Goal: Information Seeking & Learning: Learn about a topic

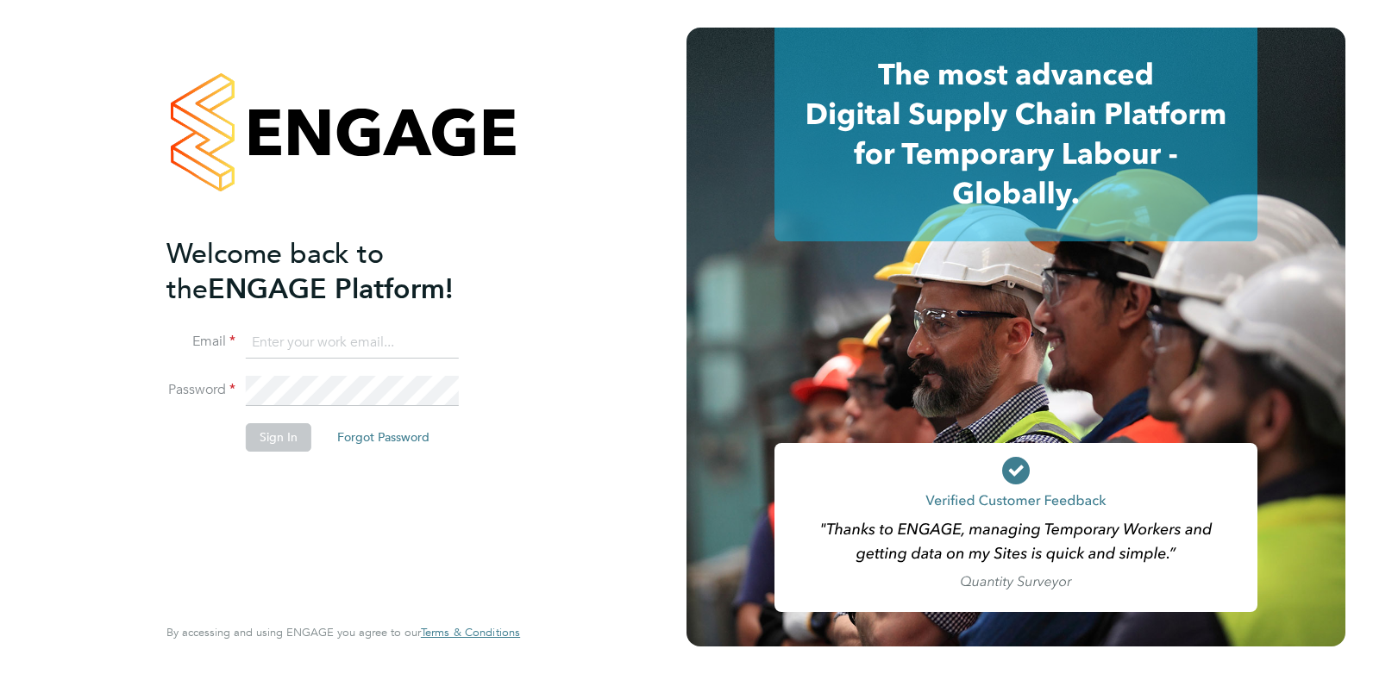
click at [261, 331] on input at bounding box center [352, 343] width 213 height 31
type input "cameron@omniapeople.com"
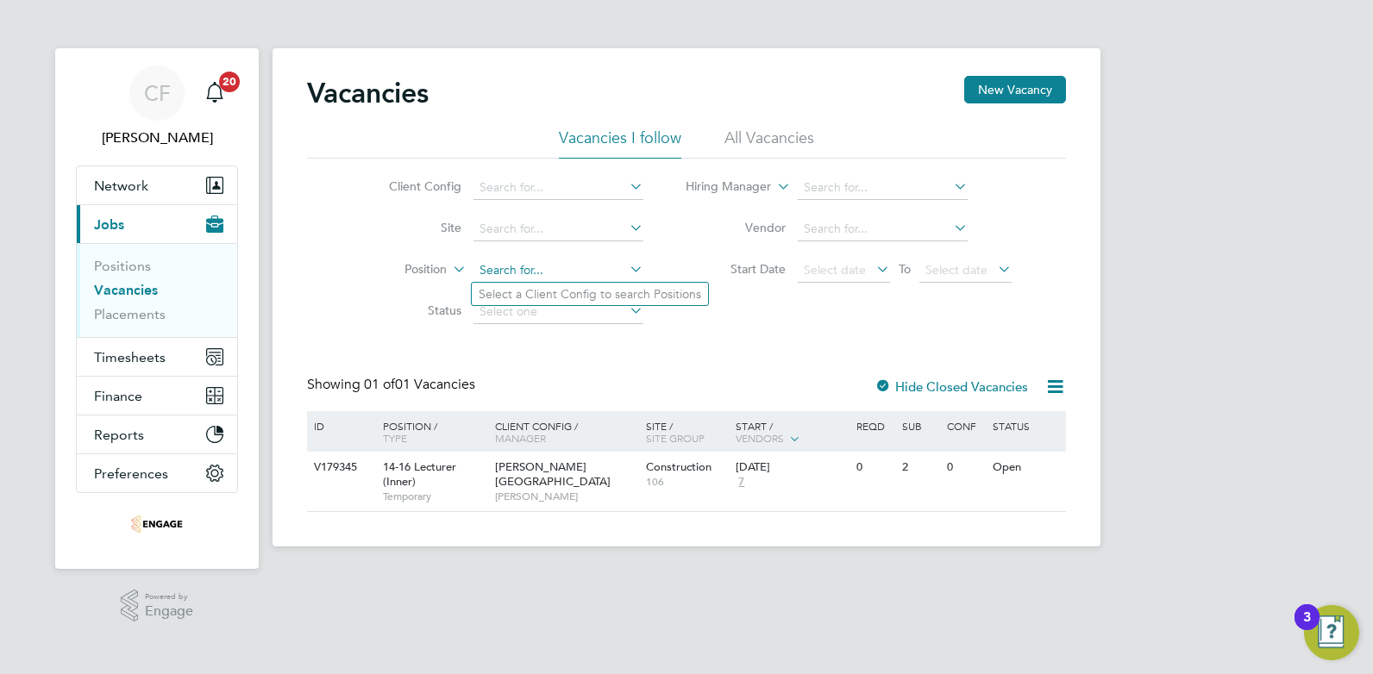
click at [547, 273] on input at bounding box center [558, 271] width 170 height 24
type input "carpentry"
click at [745, 127] on div "Vacancies New Vacancy" at bounding box center [686, 102] width 759 height 52
click at [590, 280] on input at bounding box center [558, 271] width 170 height 24
type input "carpentry"
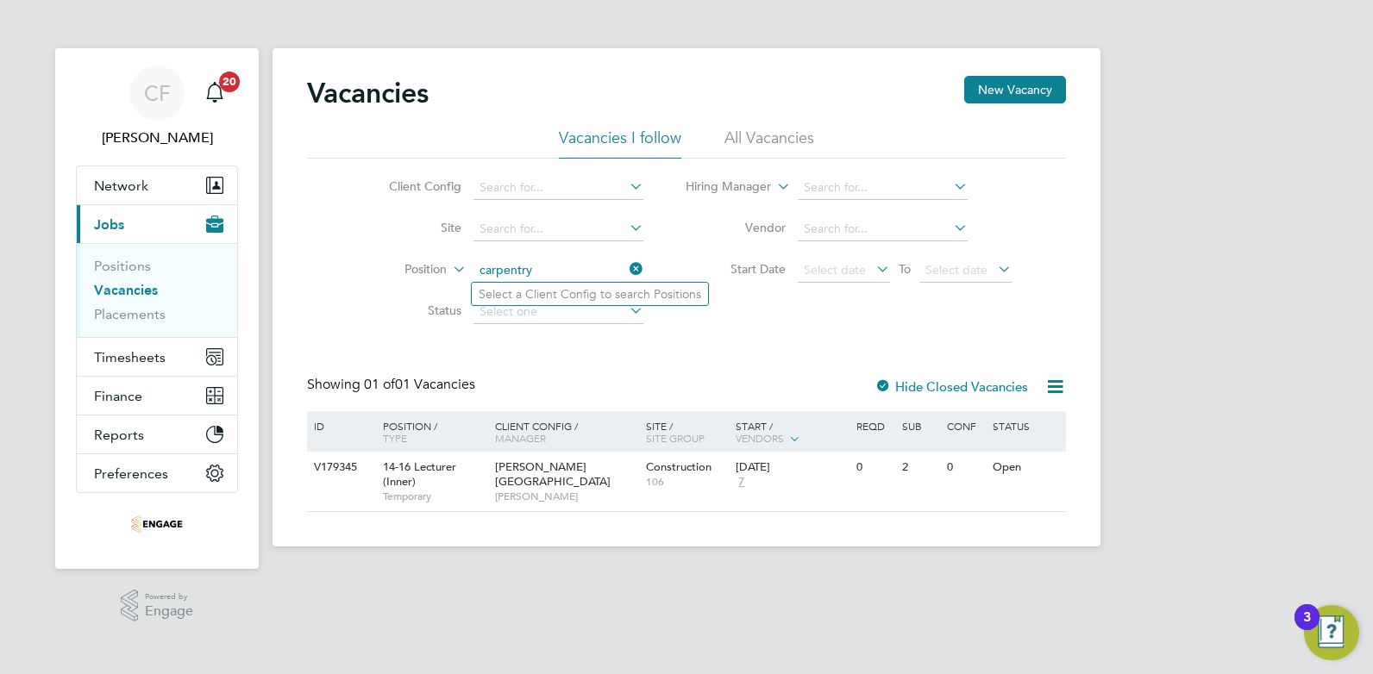
click at [914, 370] on div "Vacancies New Vacancy Vacancies I follow All Vacancies Client Config Site Posit…" at bounding box center [686, 294] width 759 height 436
click at [914, 385] on label "Hide Closed Vacancies" at bounding box center [952, 387] width 154 height 16
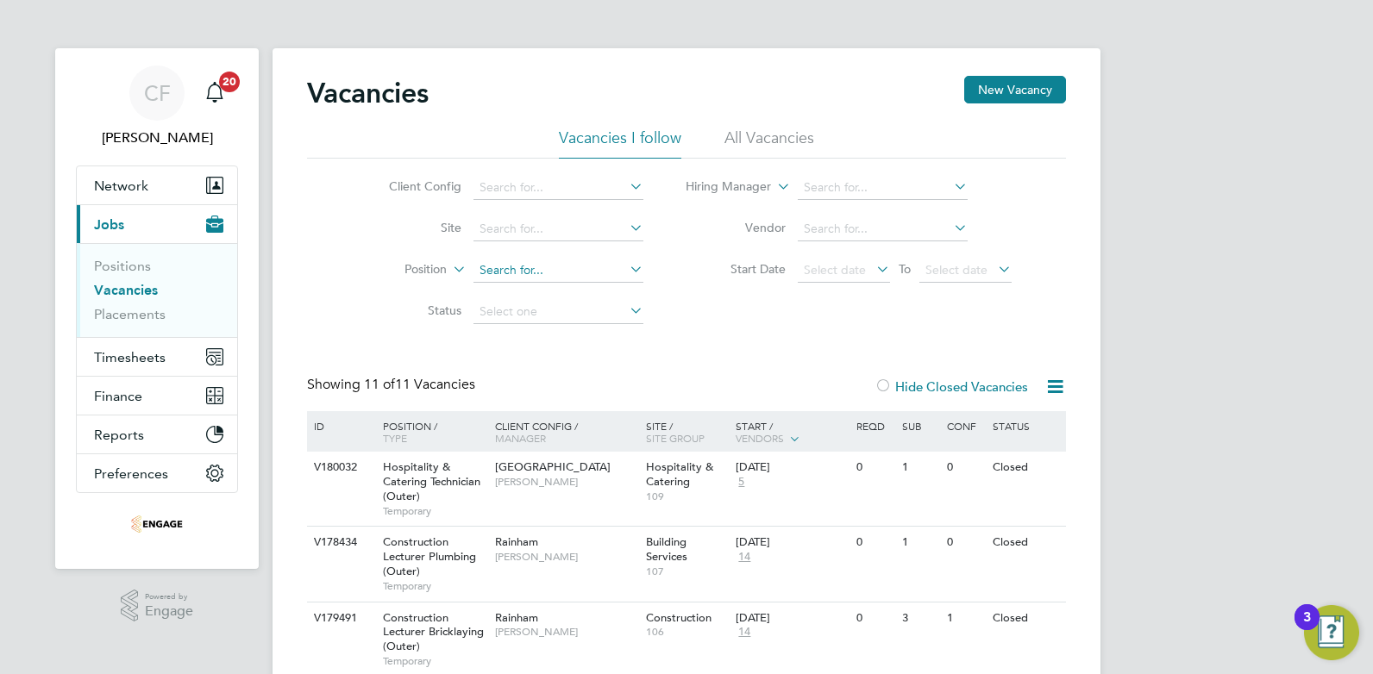
click at [594, 273] on input at bounding box center [558, 271] width 170 height 24
click at [626, 273] on icon at bounding box center [626, 269] width 0 height 24
type input "Carpentry"
click at [563, 331] on li "Status" at bounding box center [503, 312] width 324 height 41
click at [884, 172] on li "Hiring Manager" at bounding box center [849, 187] width 368 height 41
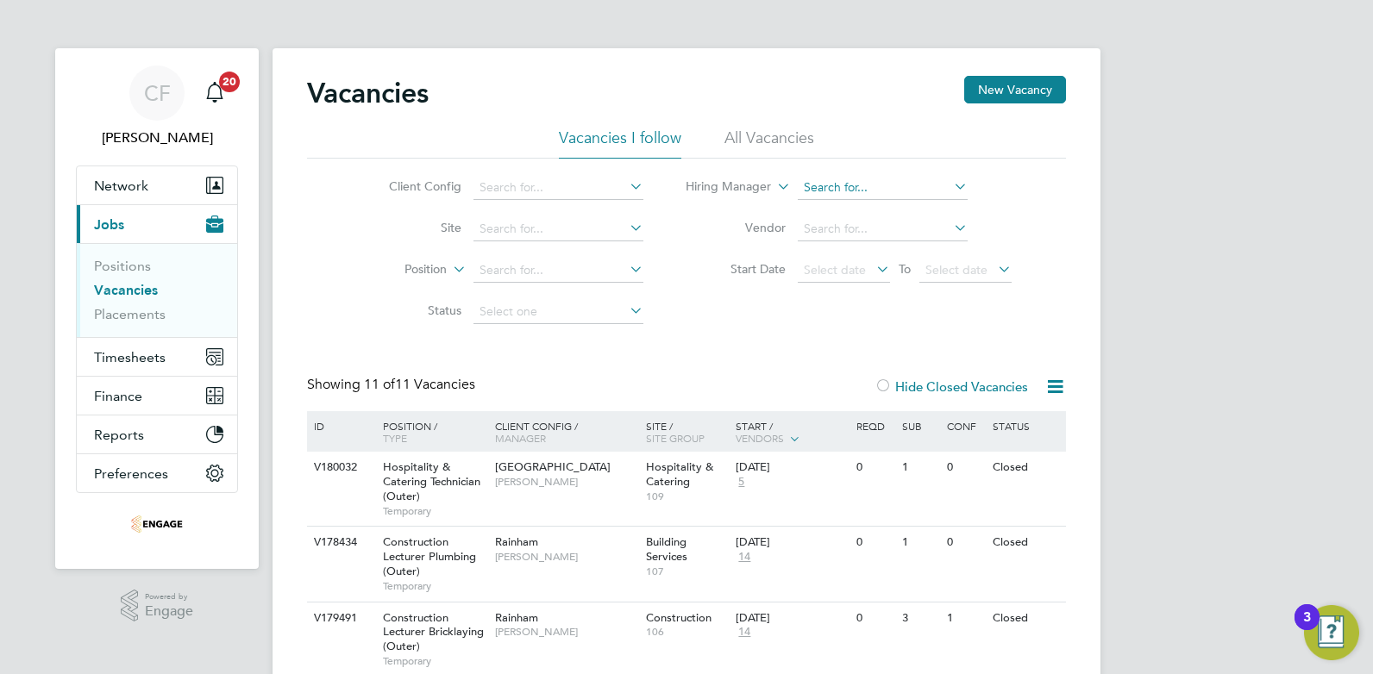
click at [883, 188] on input at bounding box center [883, 188] width 170 height 24
click at [854, 203] on li "Ian Ri st" at bounding box center [882, 211] width 172 height 23
type input "[PERSON_NAME]"
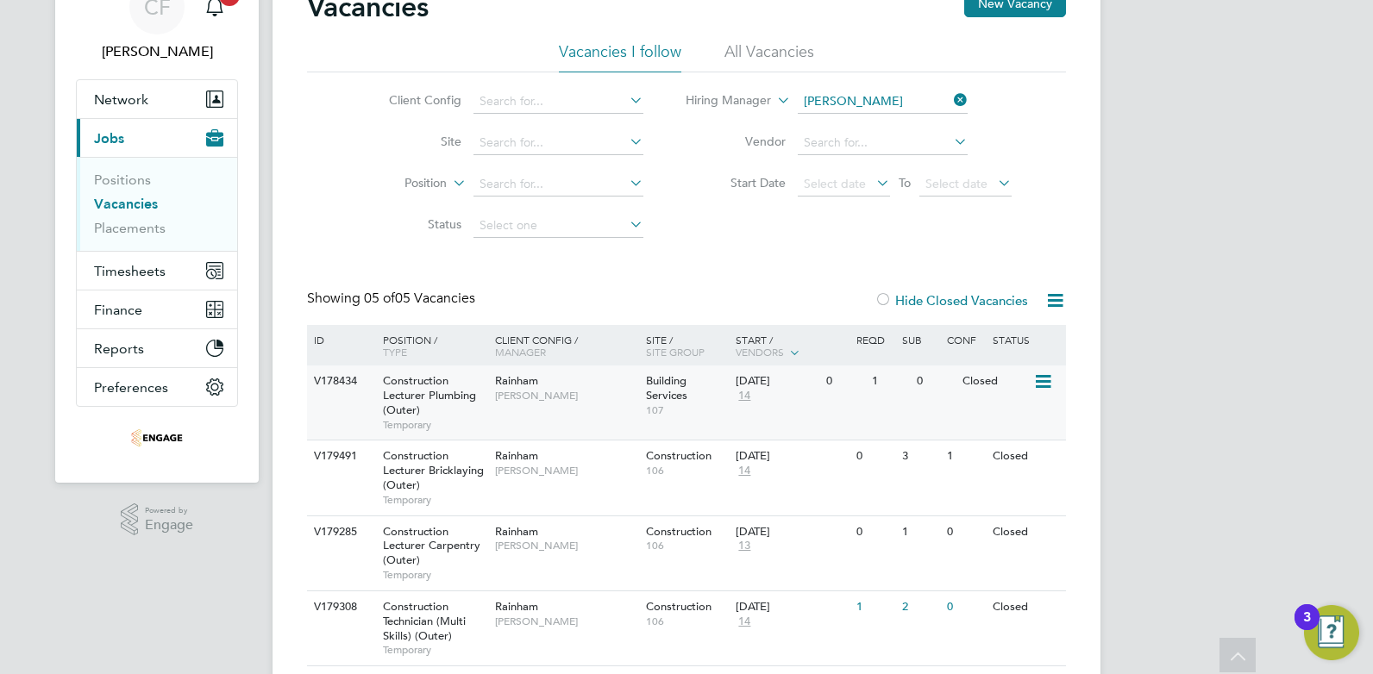
scroll to position [172, 0]
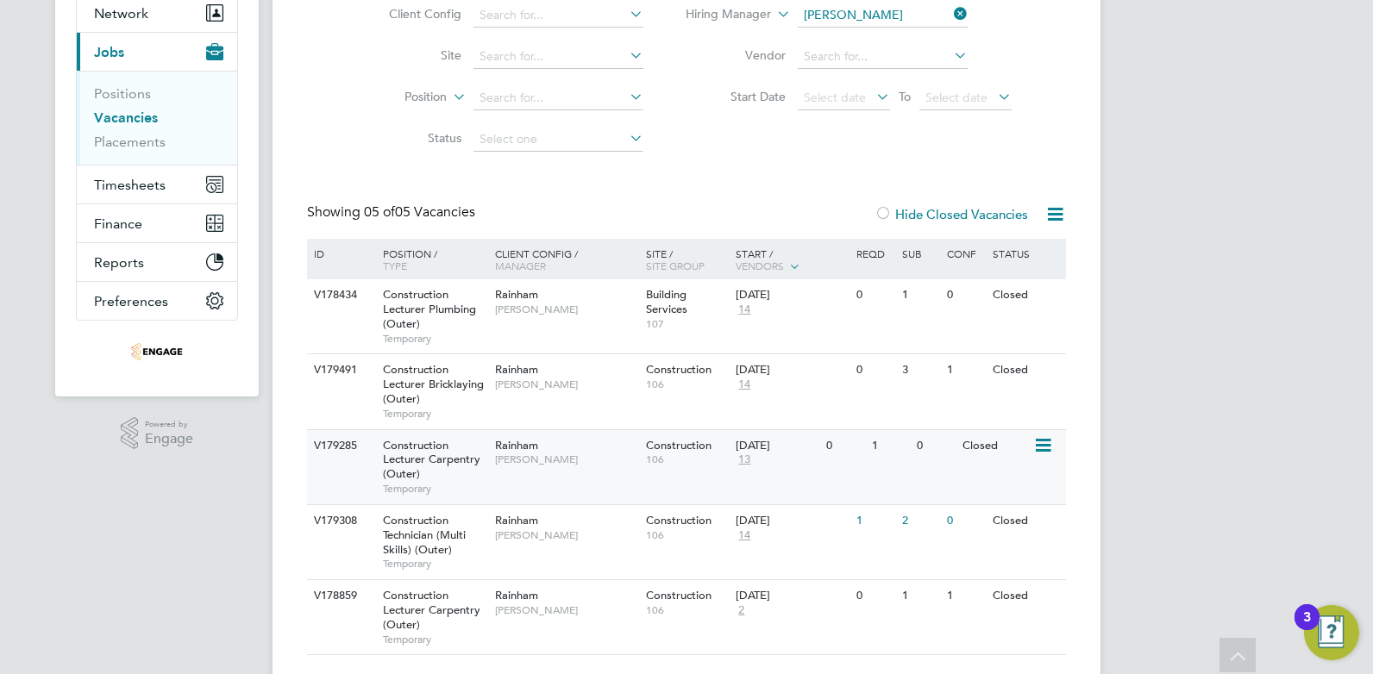
click at [455, 461] on span "Construction Lecturer Carpentry (Outer)" at bounding box center [431, 460] width 97 height 44
click at [514, 606] on span "[PERSON_NAME]" at bounding box center [566, 611] width 142 height 14
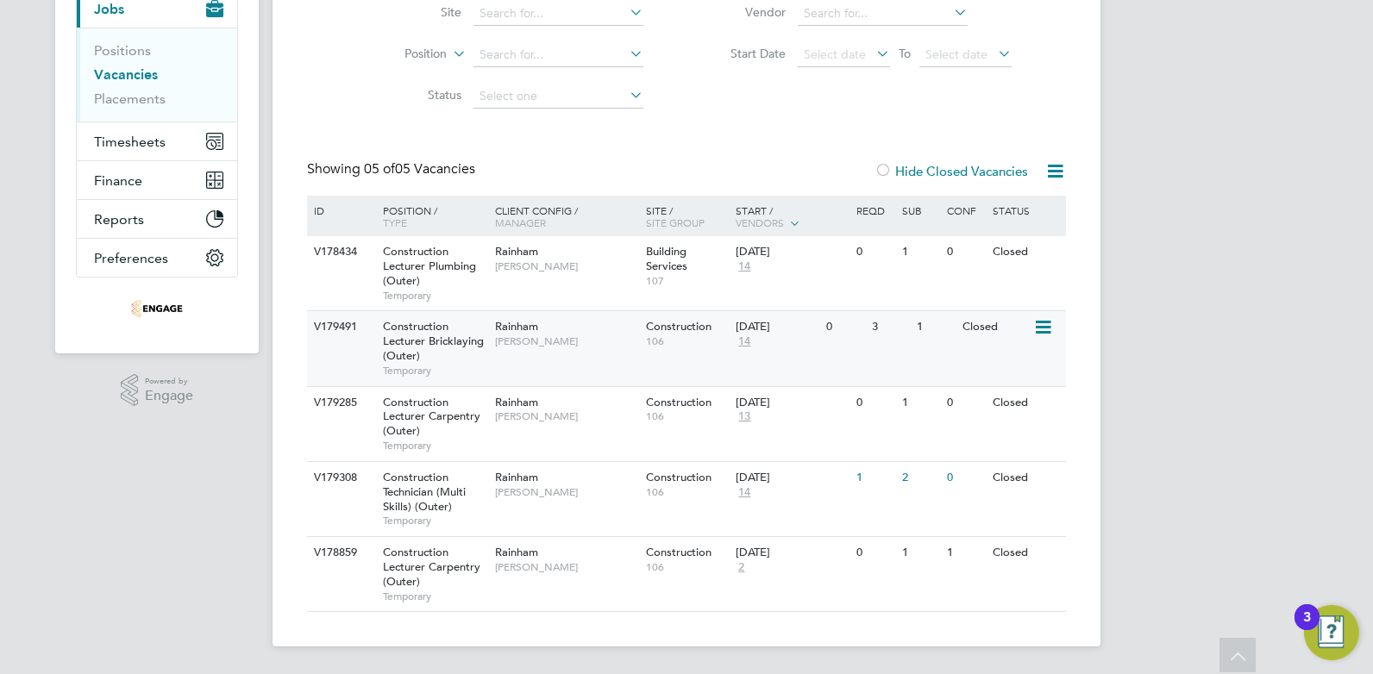
scroll to position [43, 0]
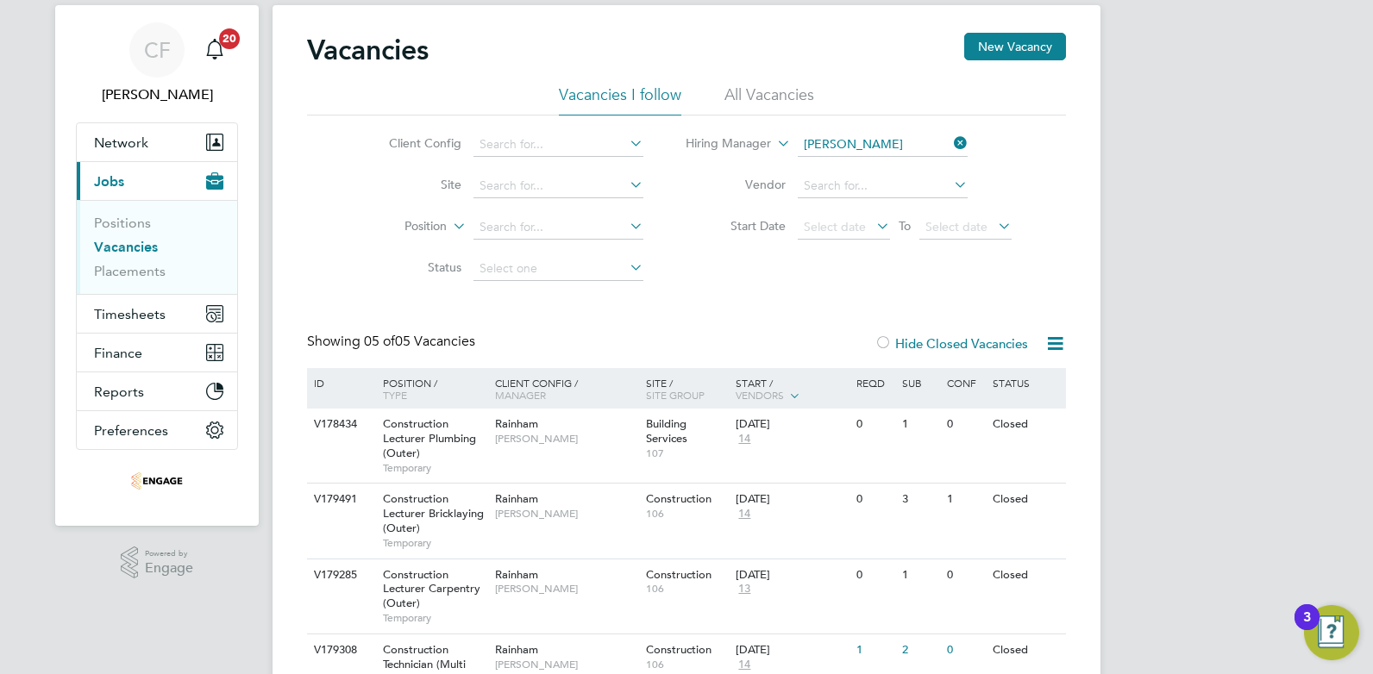
click at [744, 100] on li "All Vacancies" at bounding box center [769, 100] width 90 height 31
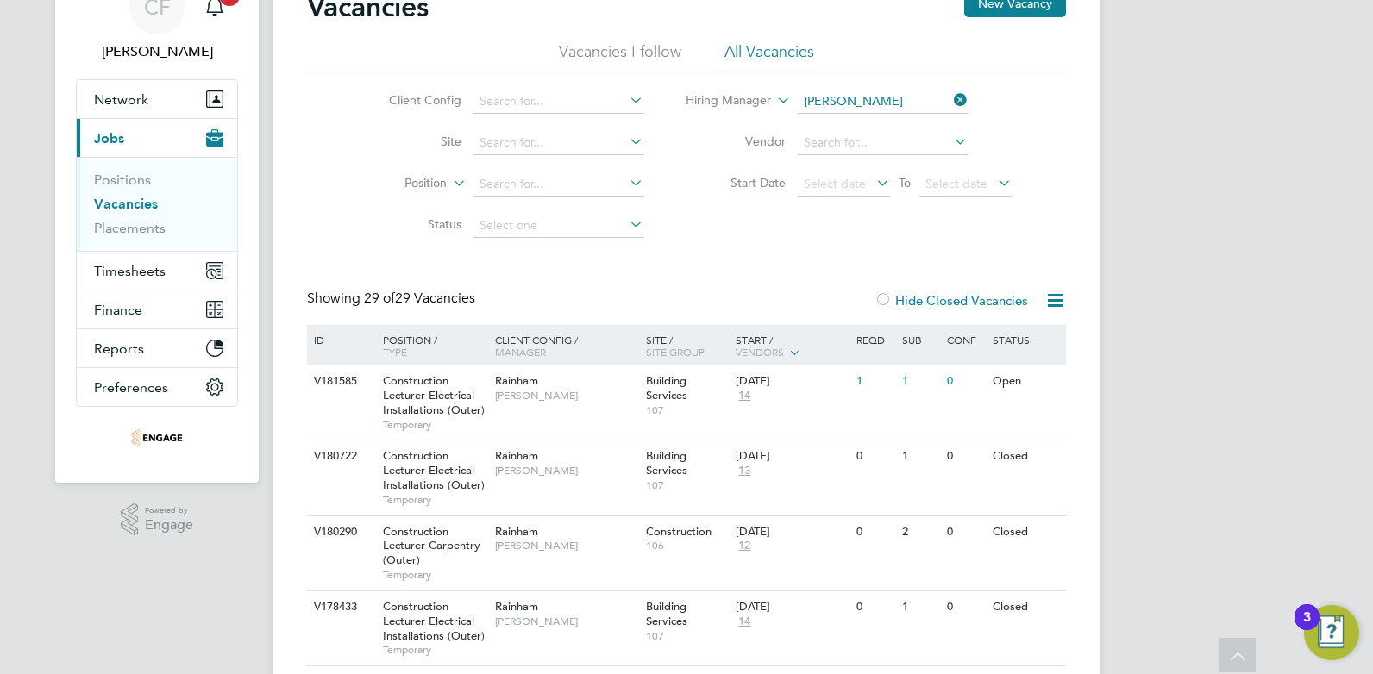
scroll to position [172, 0]
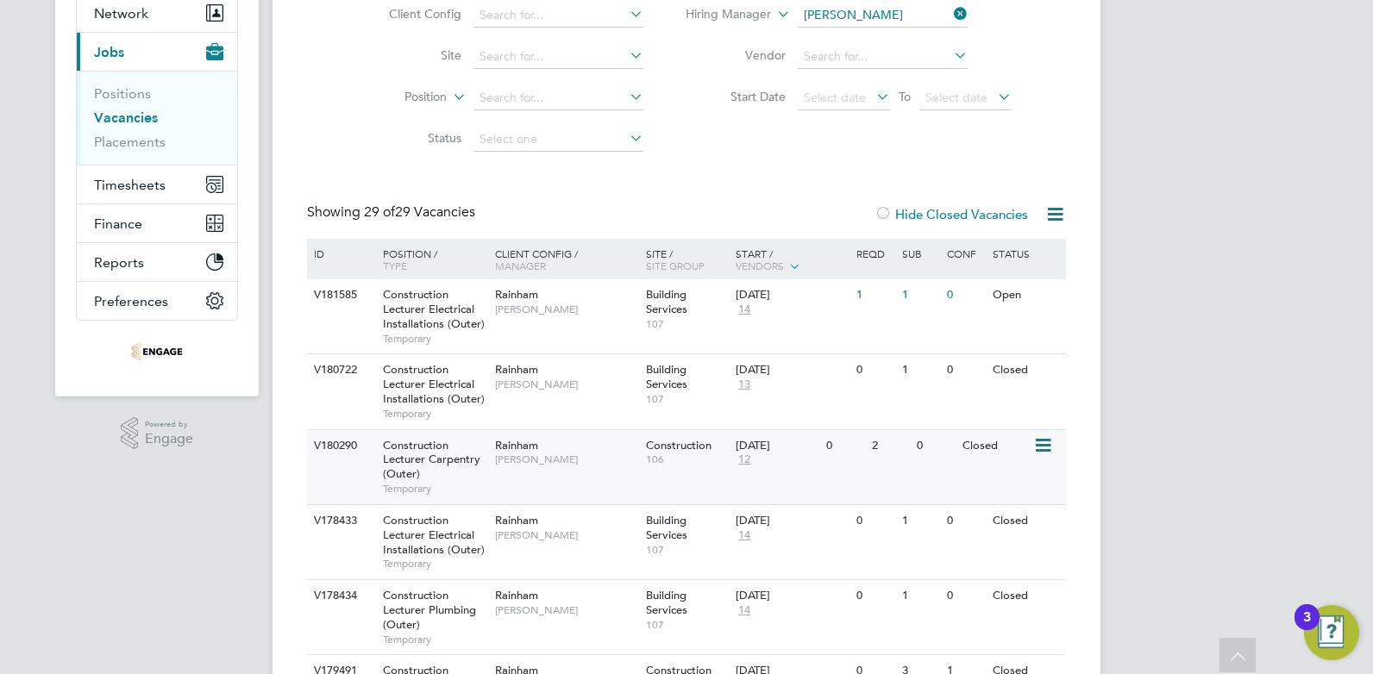
click at [507, 467] on span "[PERSON_NAME]" at bounding box center [566, 460] width 142 height 14
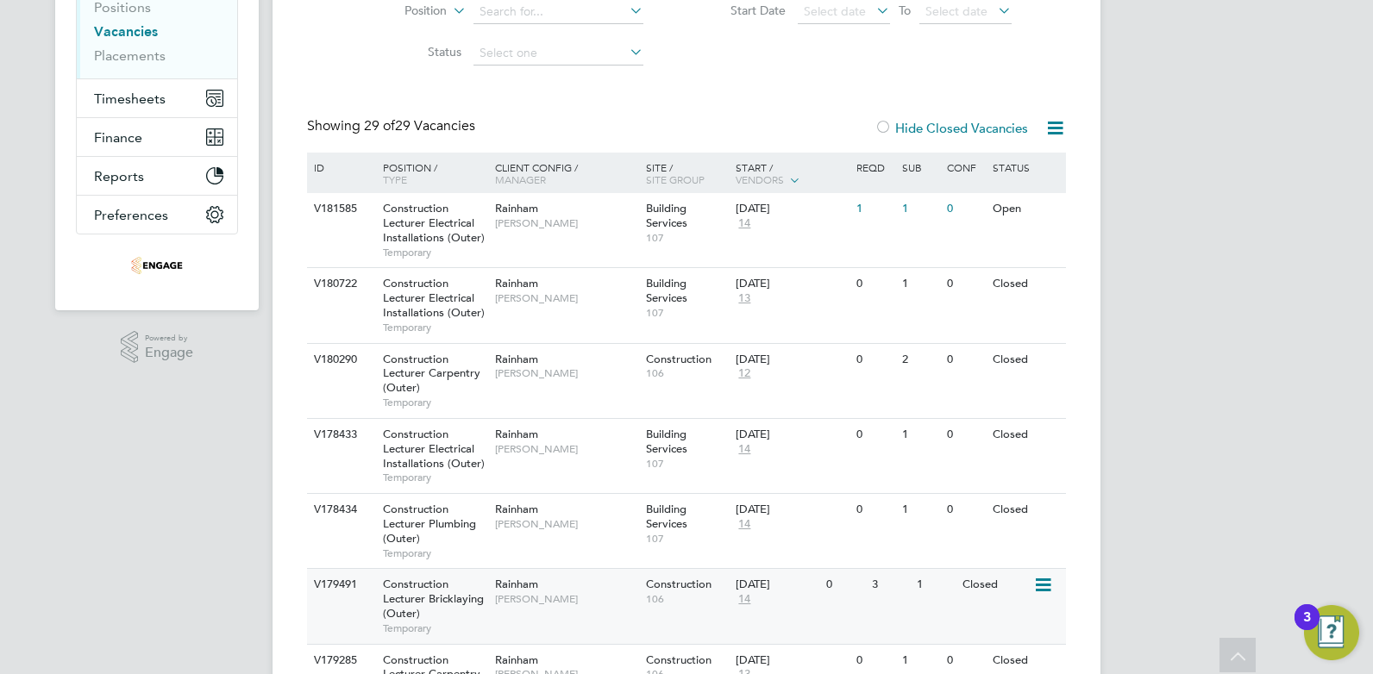
scroll to position [345, 0]
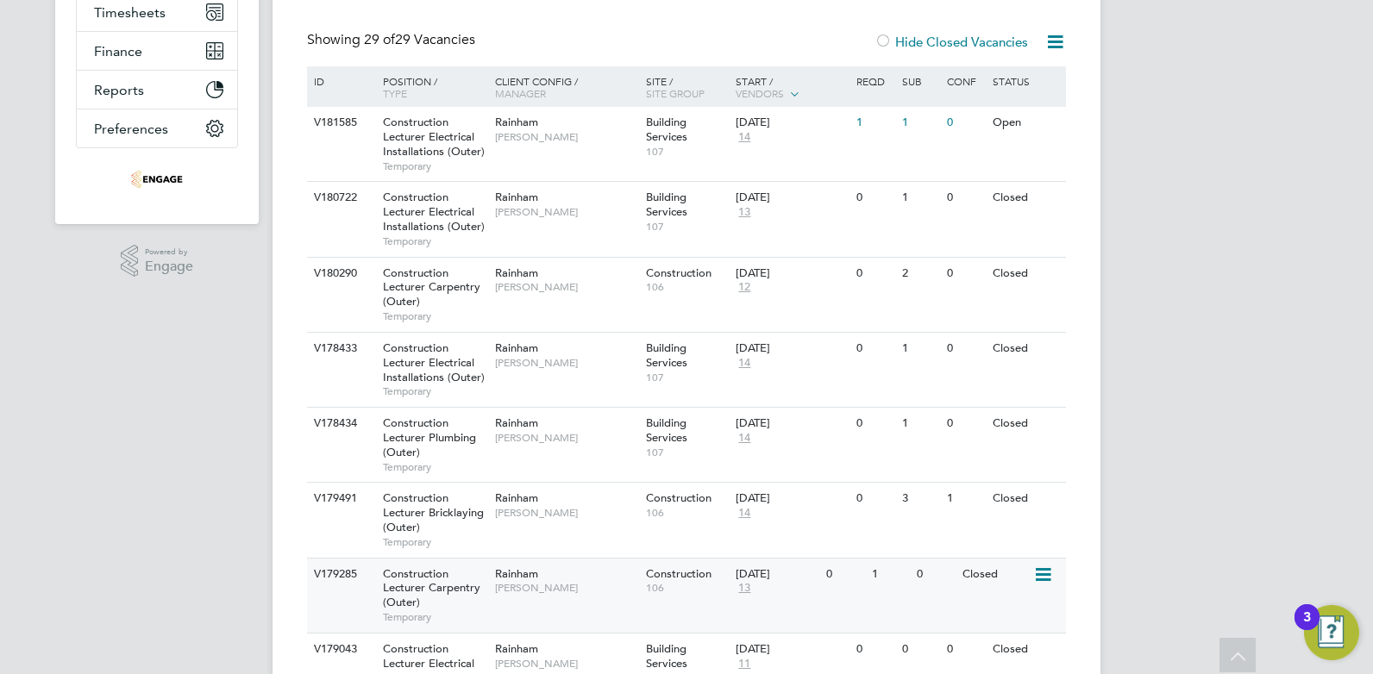
click at [583, 585] on span "[PERSON_NAME]" at bounding box center [566, 588] width 142 height 14
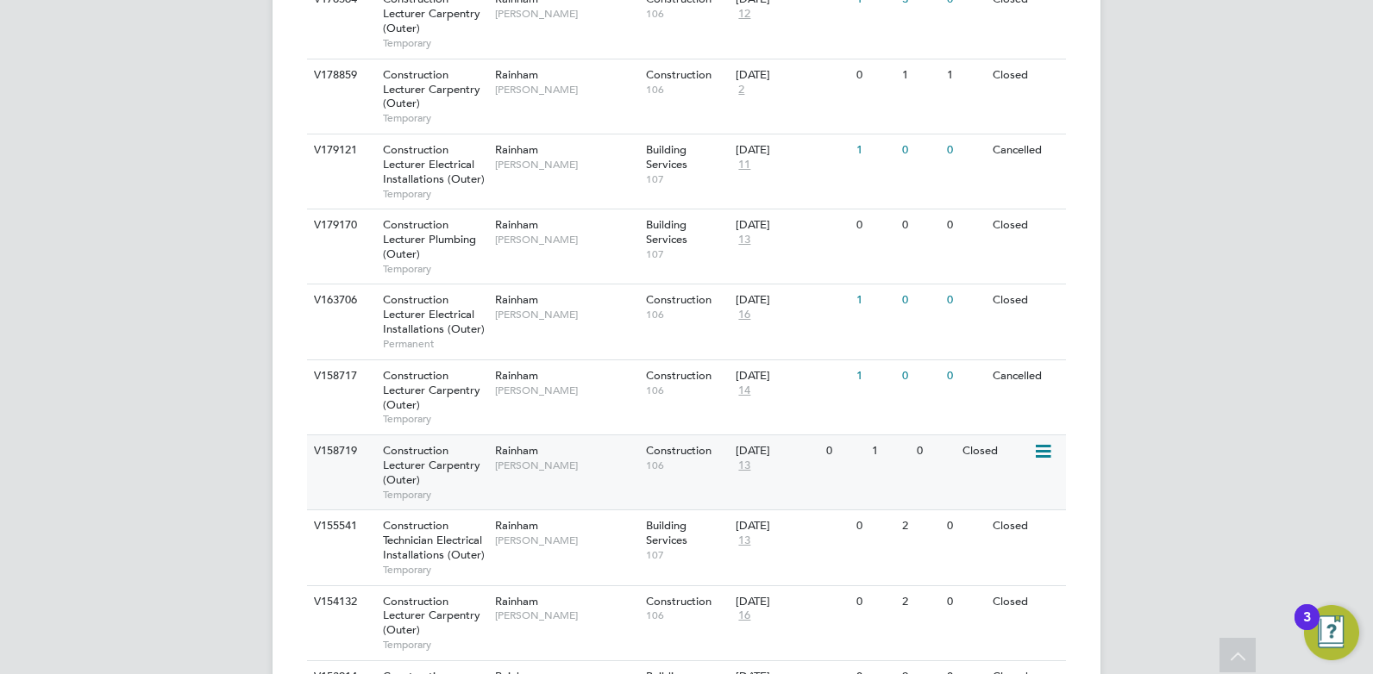
scroll to position [1059, 0]
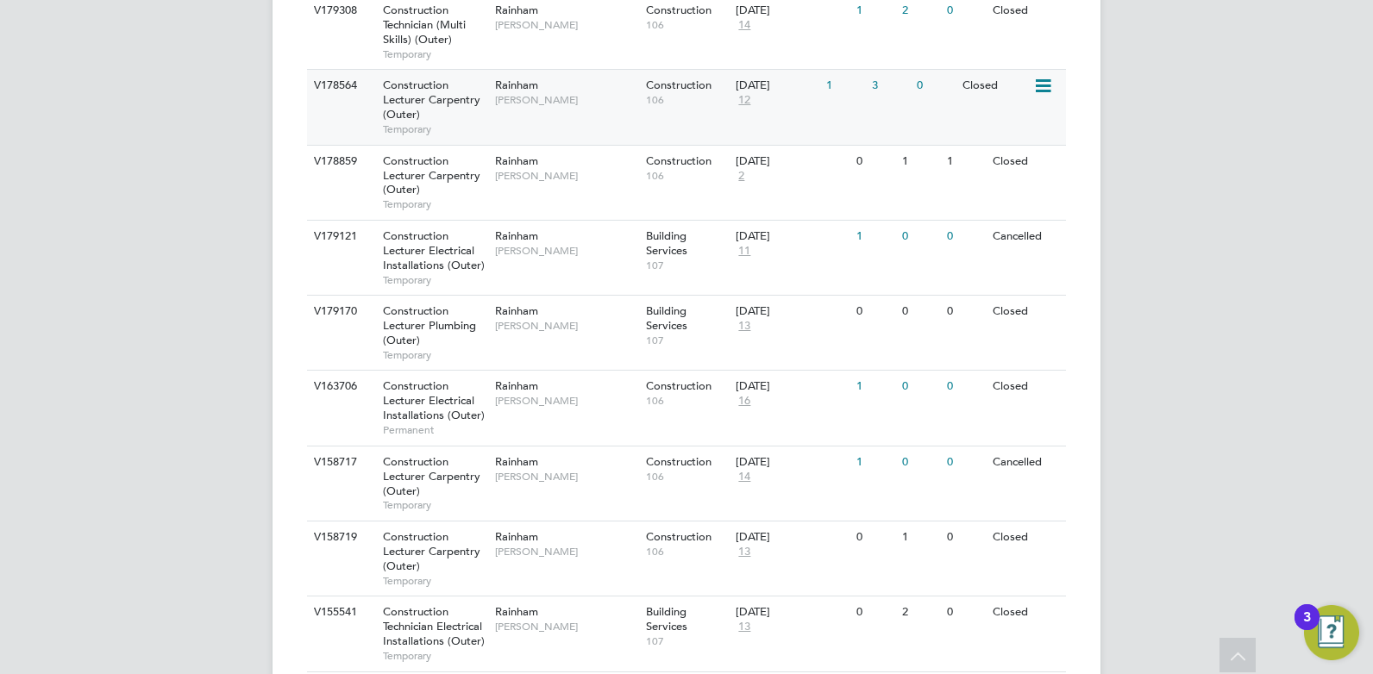
click at [536, 103] on span "[PERSON_NAME]" at bounding box center [566, 100] width 142 height 14
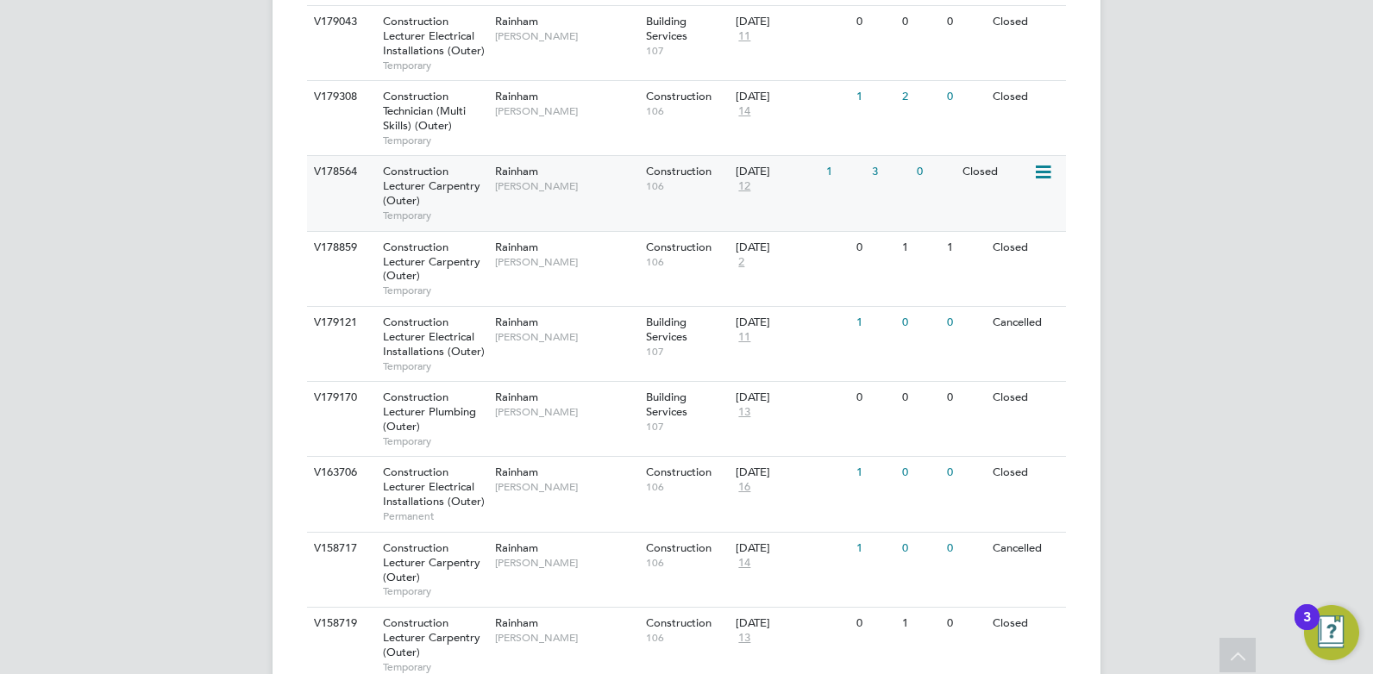
click at [899, 198] on div "V178564 Construction Lecturer Carpentry (Outer) Temporary Rainham Ian Rist Cons…" at bounding box center [686, 192] width 759 height 75
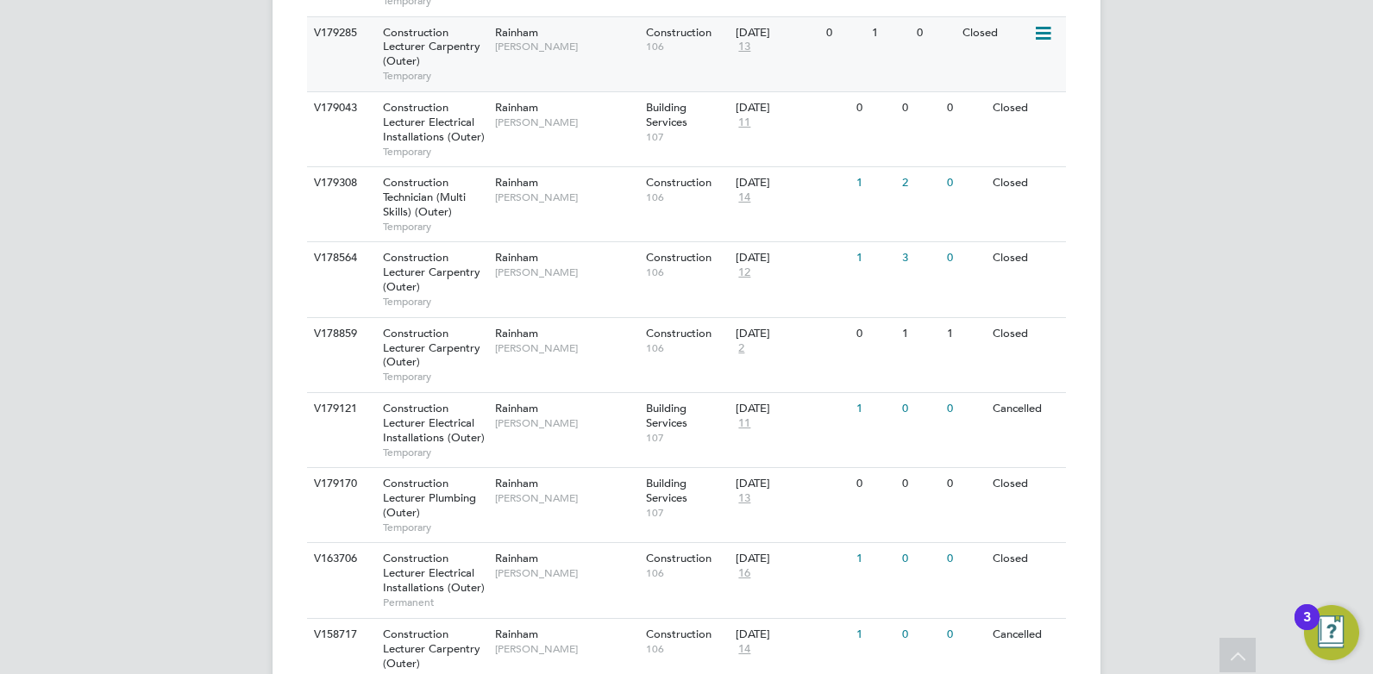
scroll to position [800, 0]
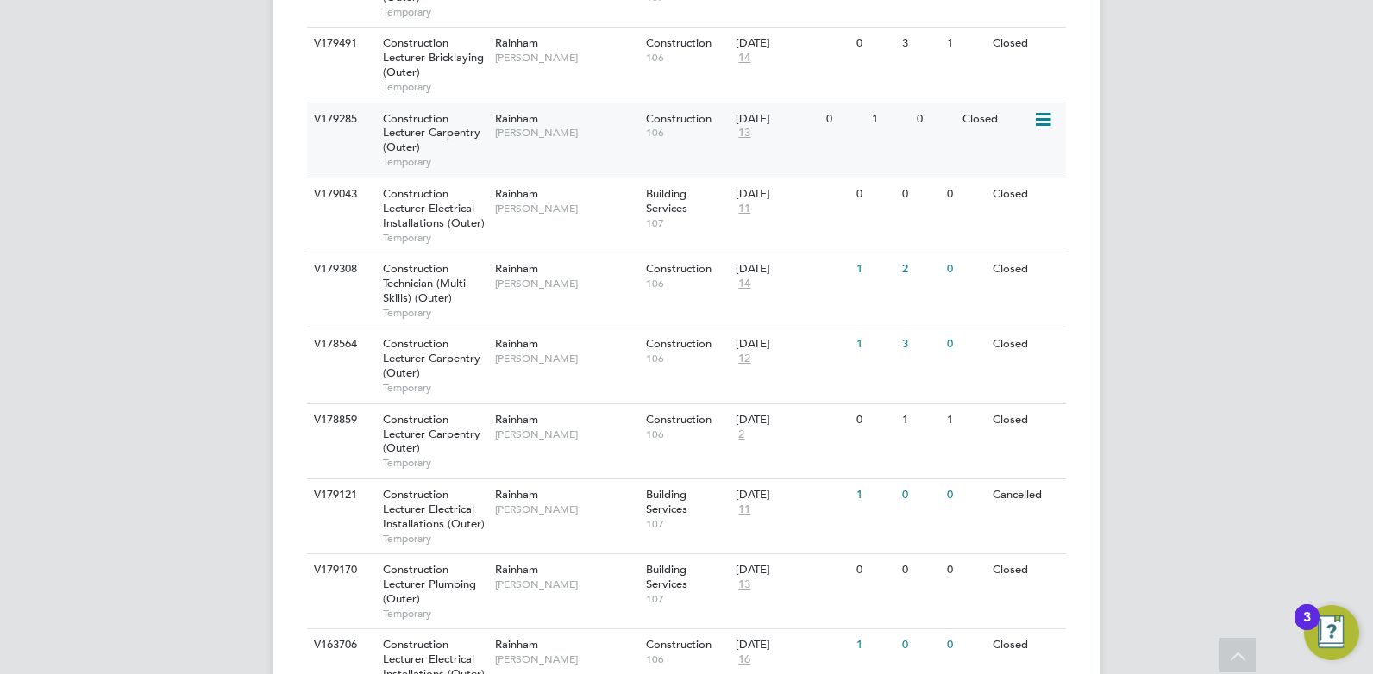
click at [671, 142] on div "Construction 106" at bounding box center [687, 125] width 91 height 45
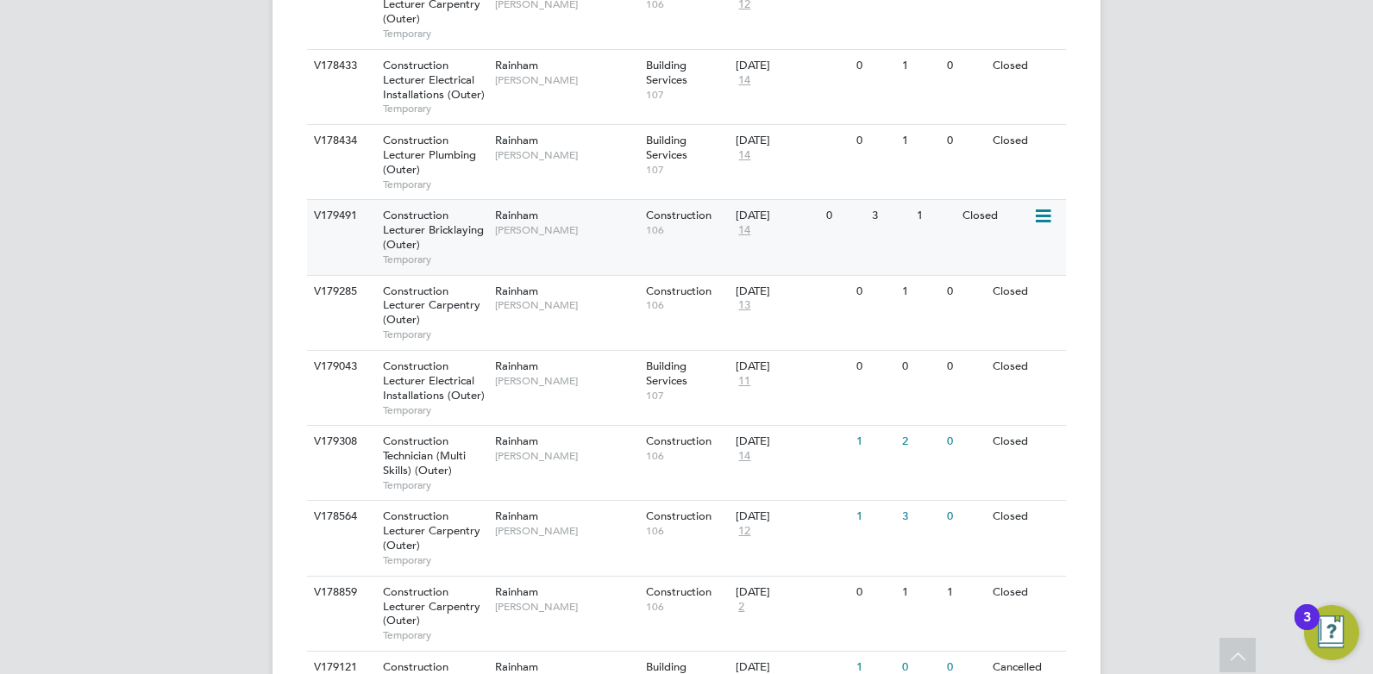
scroll to position [542, 0]
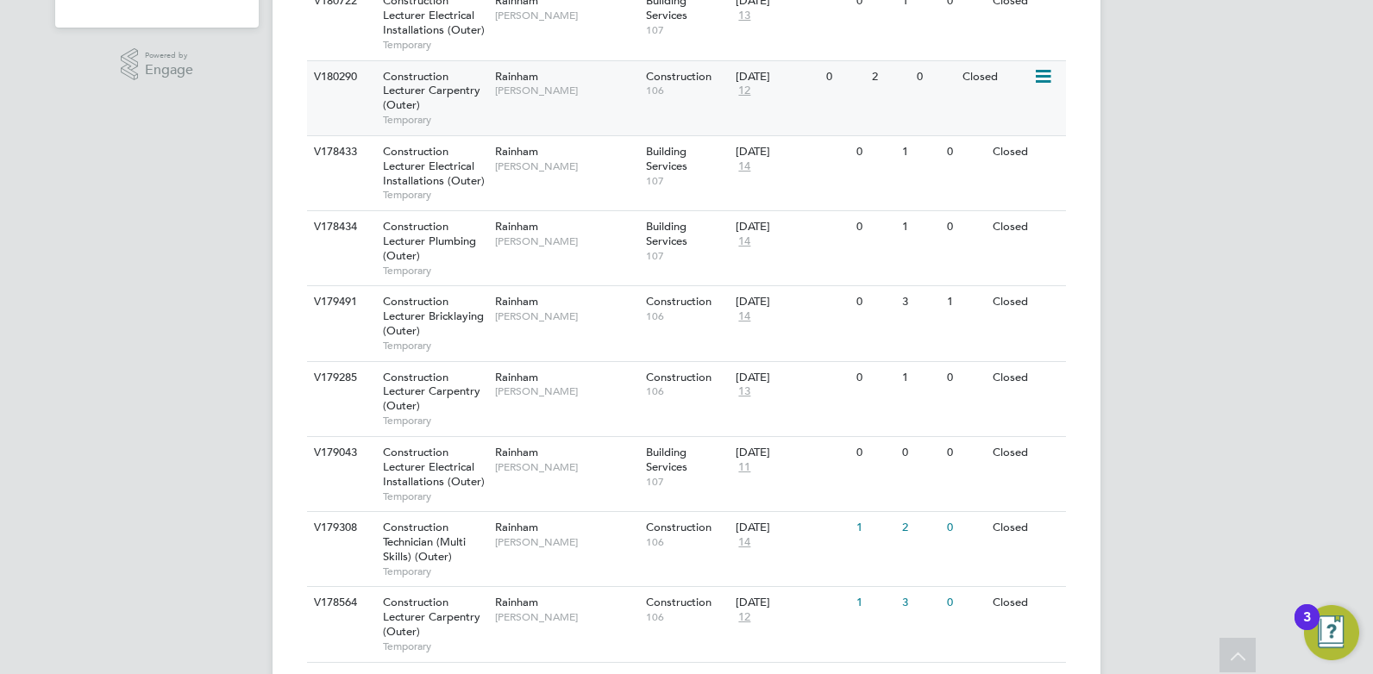
click at [584, 97] on span "[PERSON_NAME]" at bounding box center [566, 91] width 142 height 14
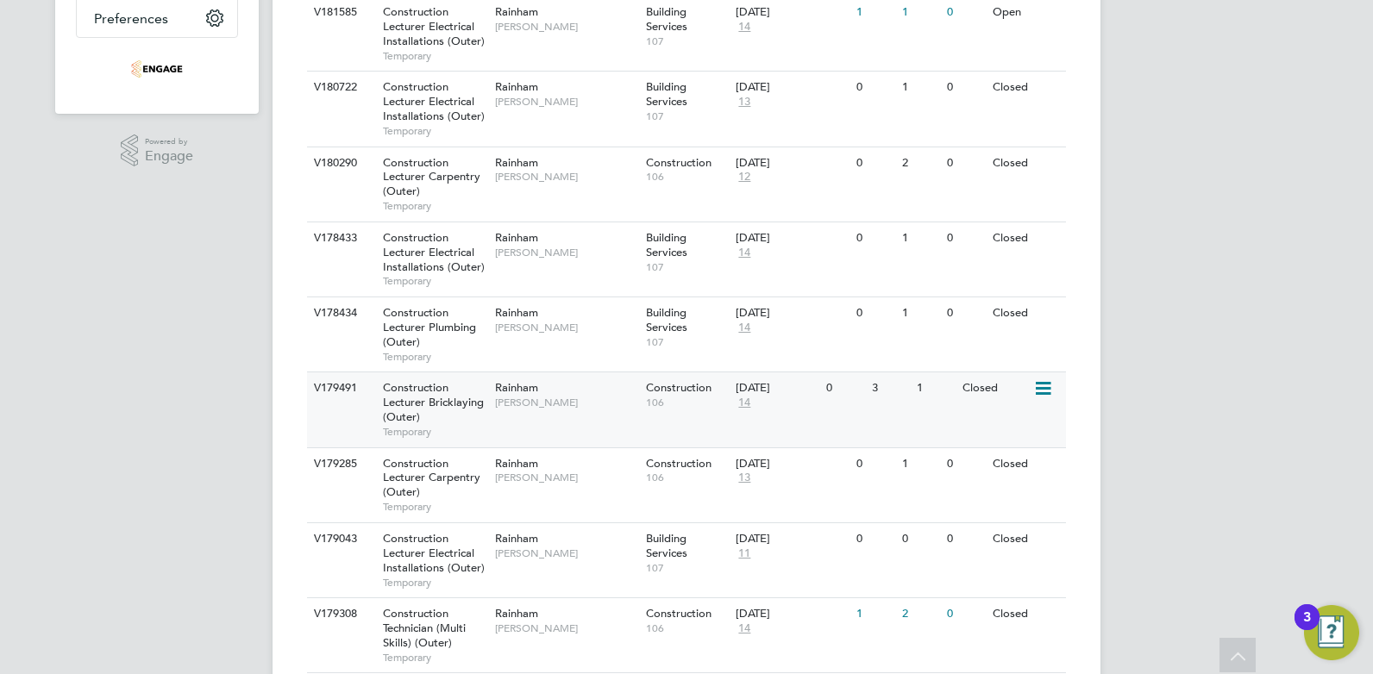
scroll to position [283, 0]
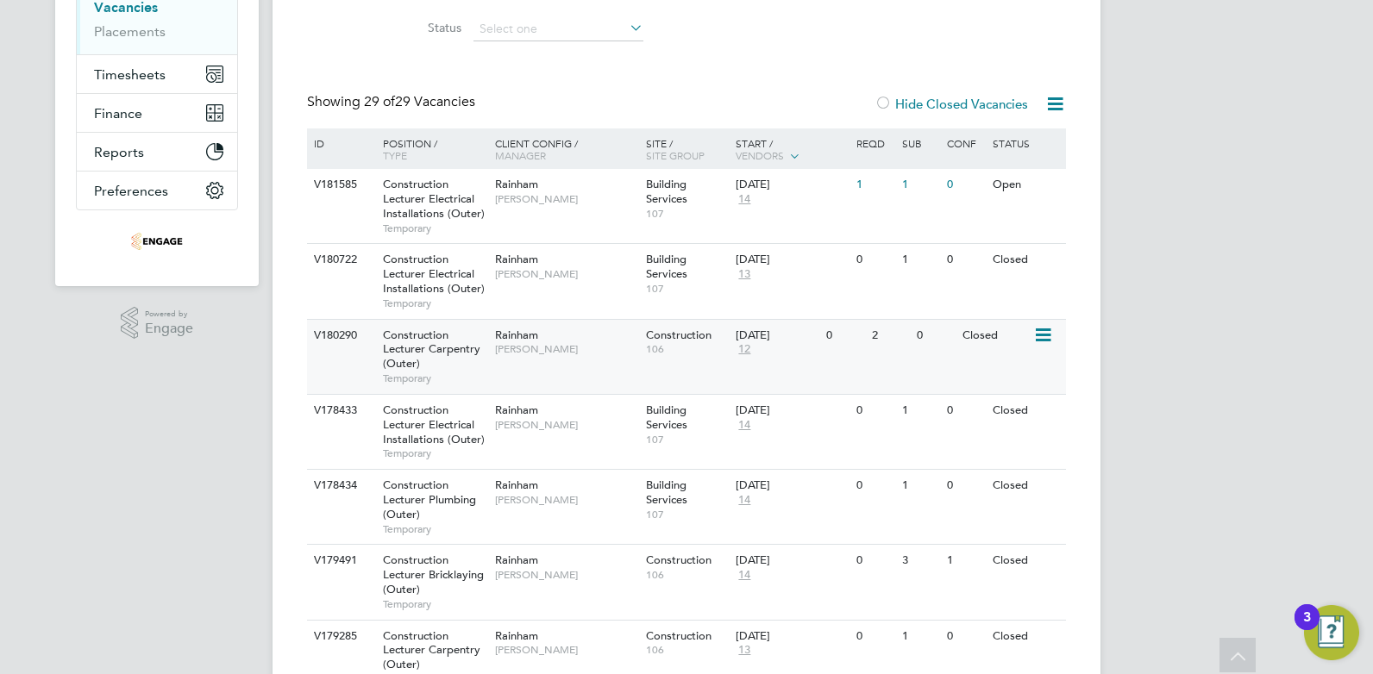
click at [617, 335] on div "Rainham Ian Rist" at bounding box center [566, 342] width 151 height 45
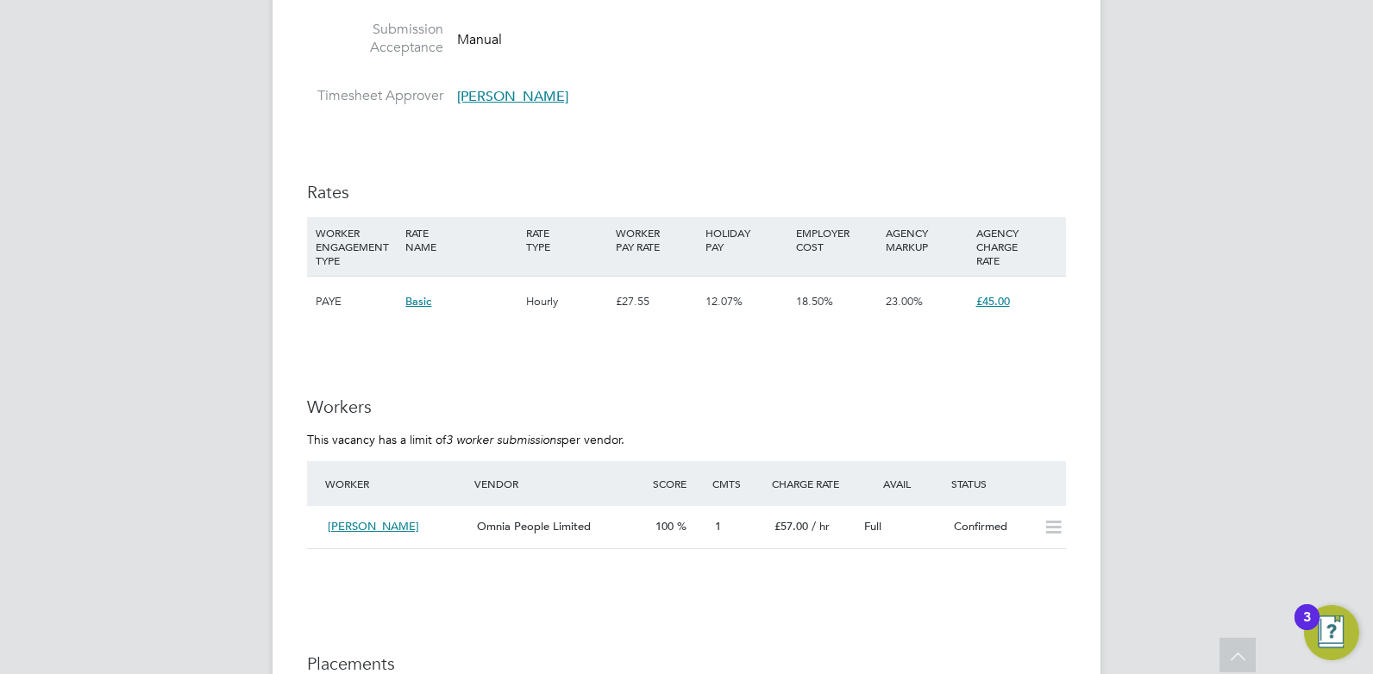
scroll to position [2932, 0]
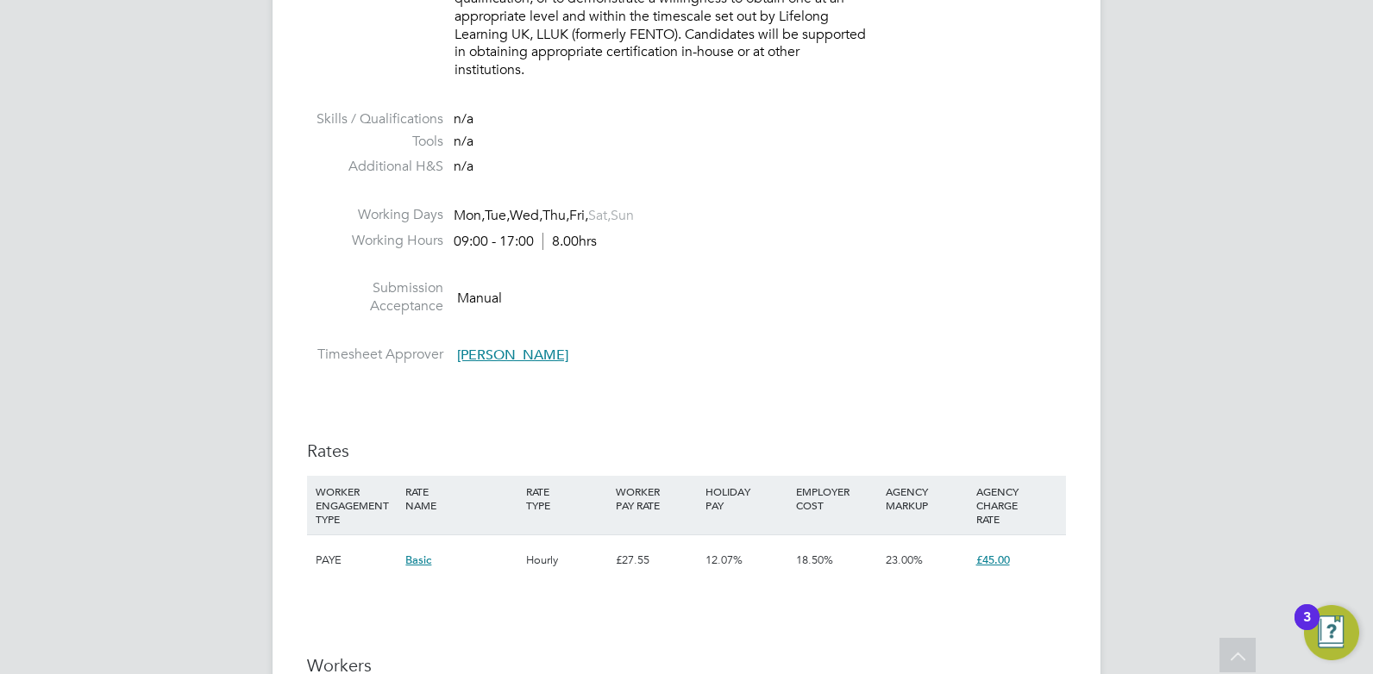
scroll to position [3364, 0]
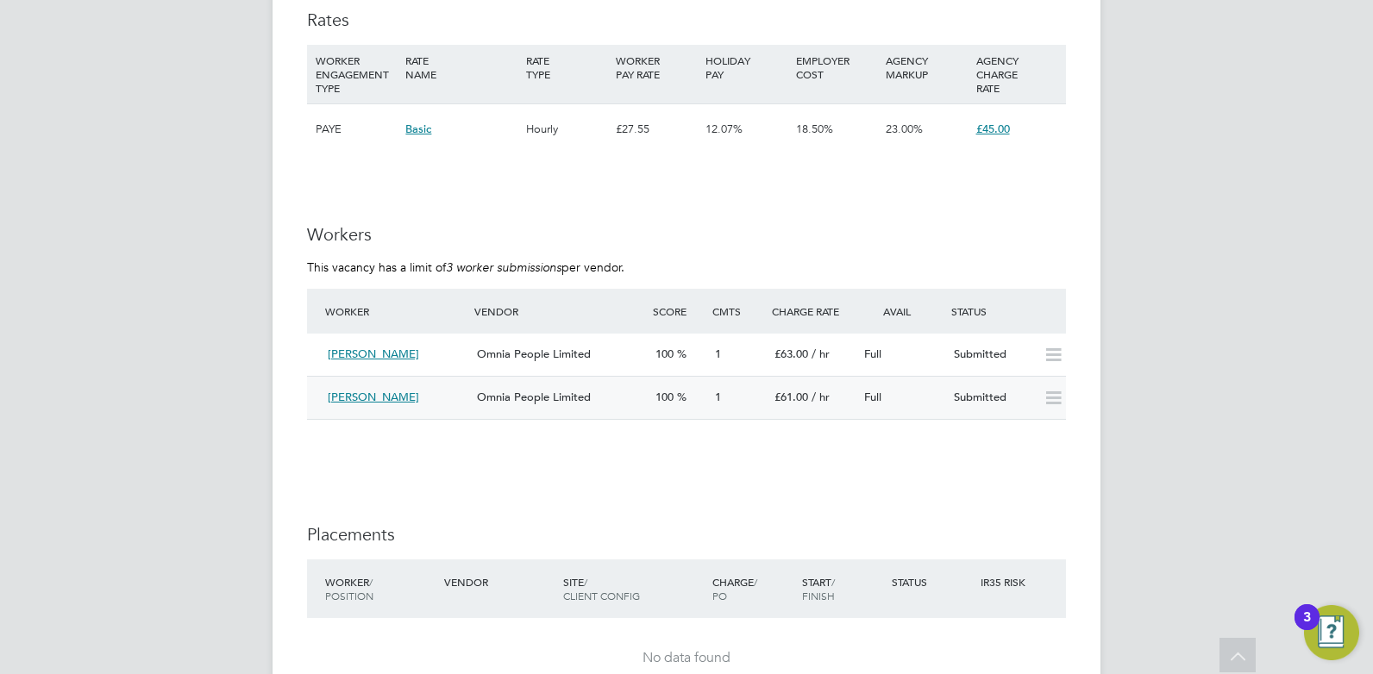
click at [485, 399] on span "Omnia People Limited" at bounding box center [534, 397] width 114 height 15
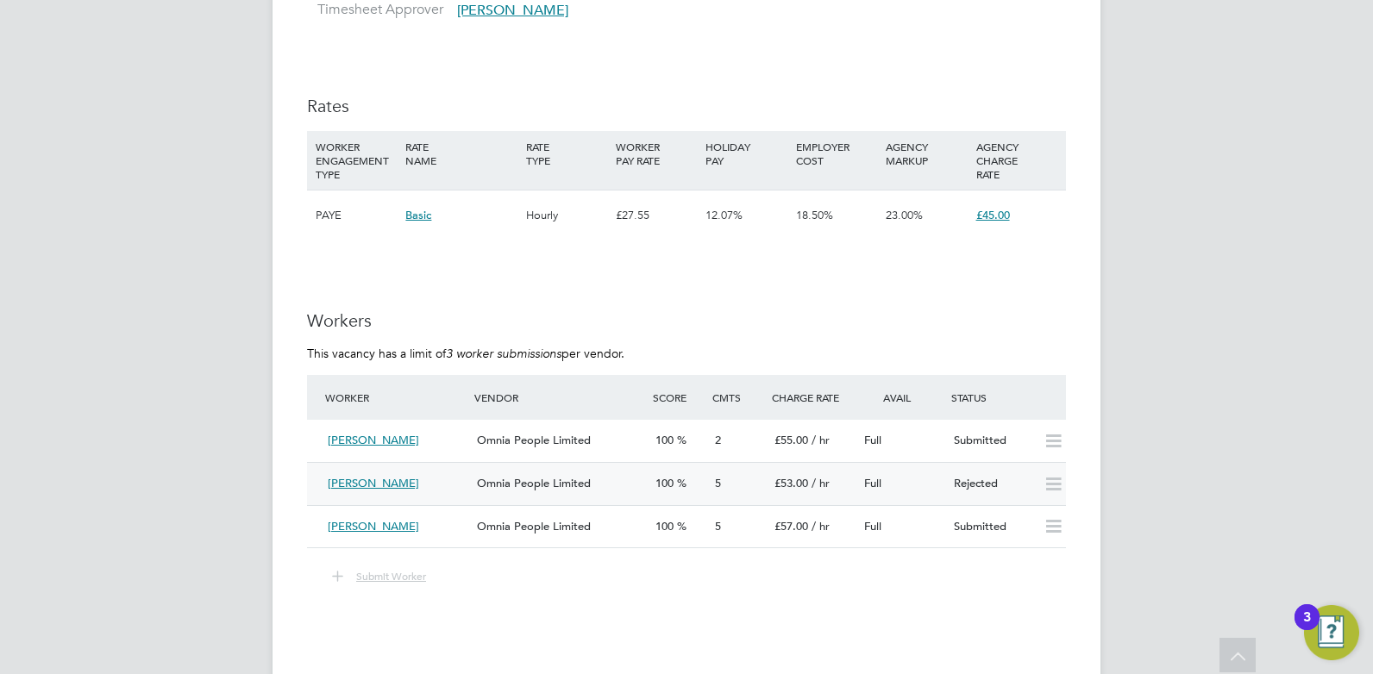
click at [517, 493] on div "Omnia People Limited" at bounding box center [559, 484] width 179 height 28
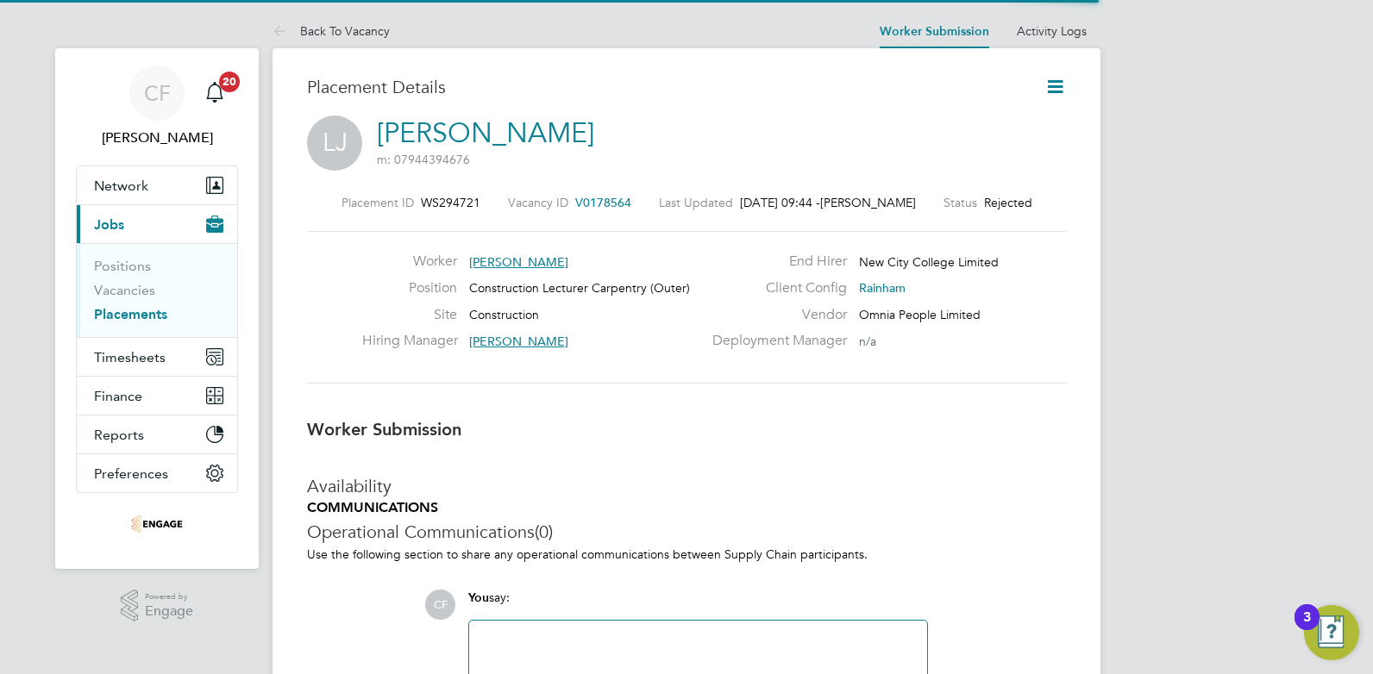
scroll to position [16, 138]
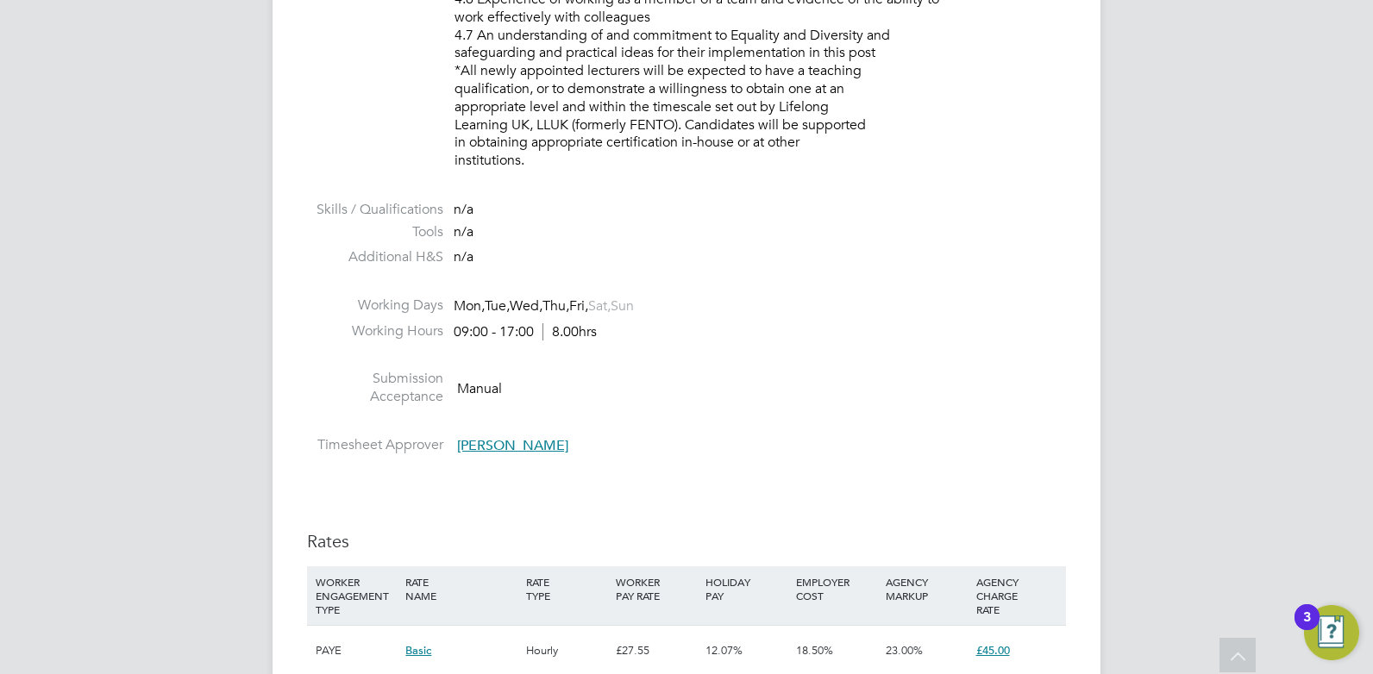
scroll to position [3014, 0]
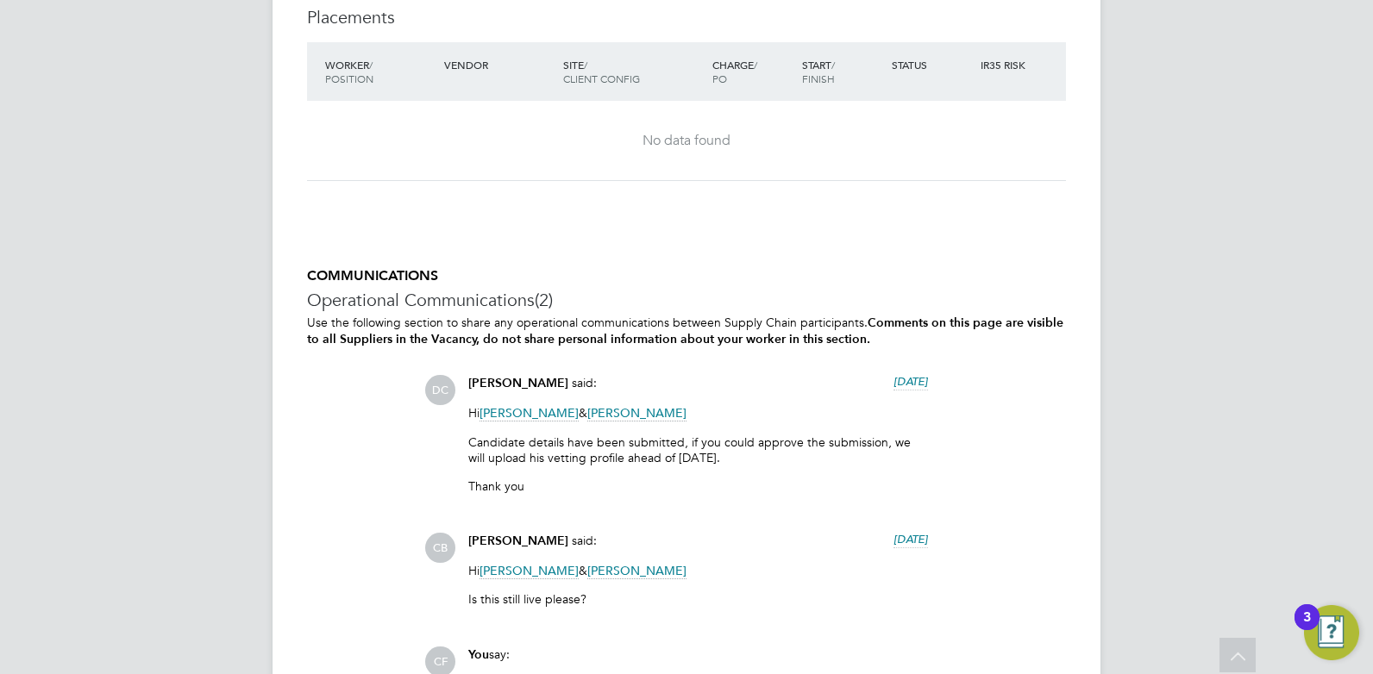
scroll to position [3622, 0]
